Goal: Find specific page/section: Find specific page/section

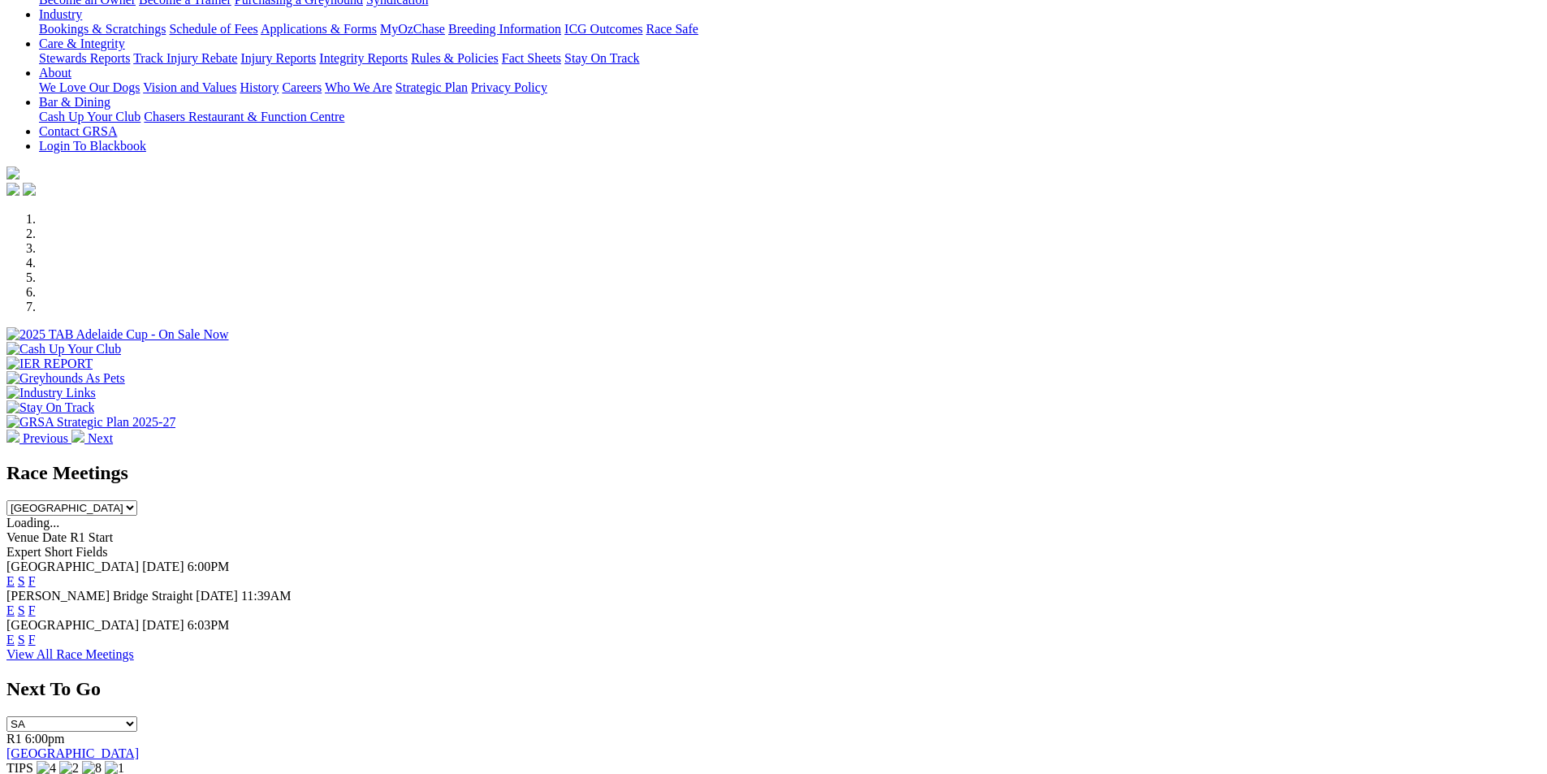
scroll to position [441, 0]
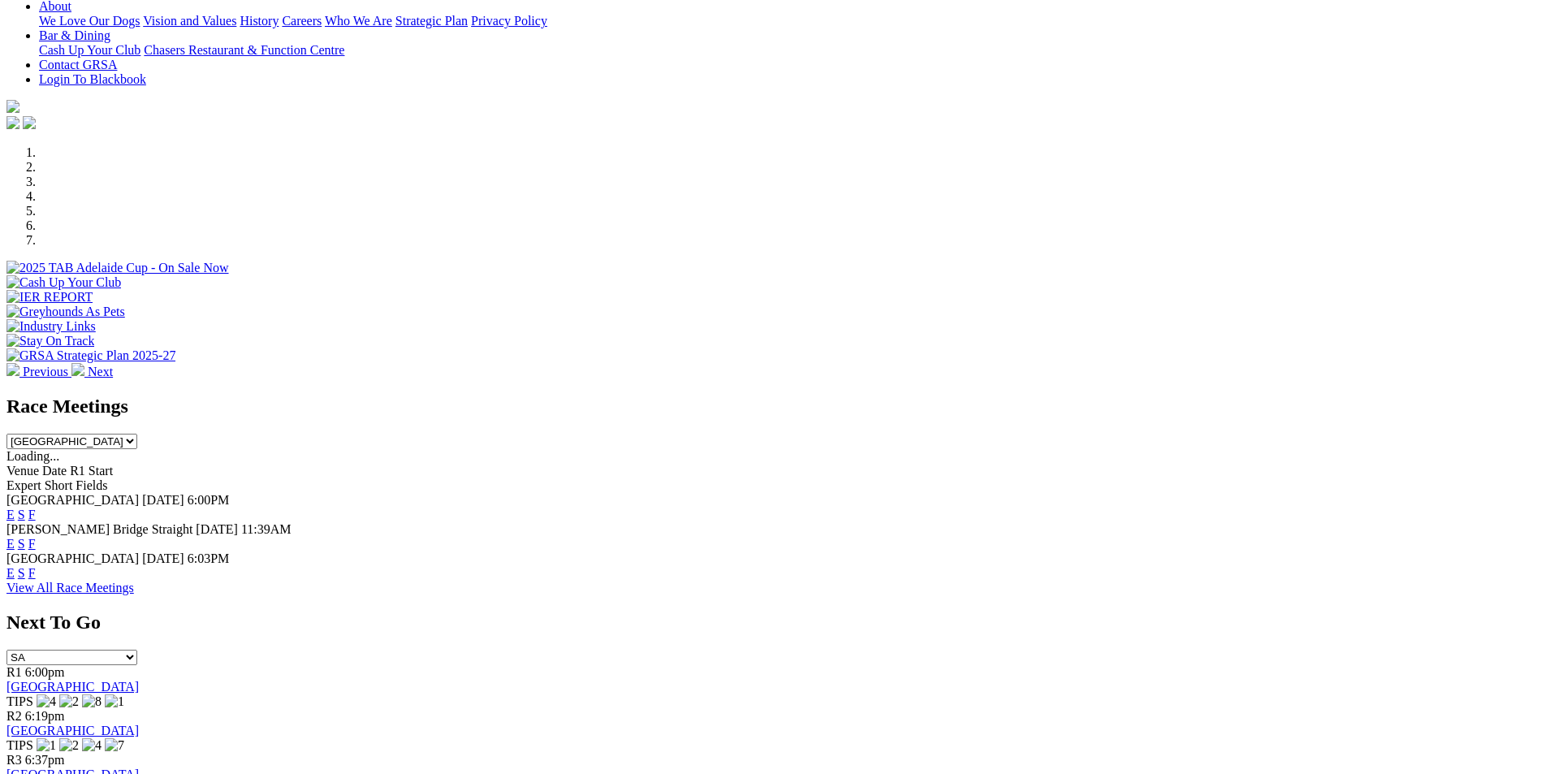
click at [36, 507] on link "F" at bounding box center [31, 514] width 7 height 14
